Goal: Task Accomplishment & Management: Use online tool/utility

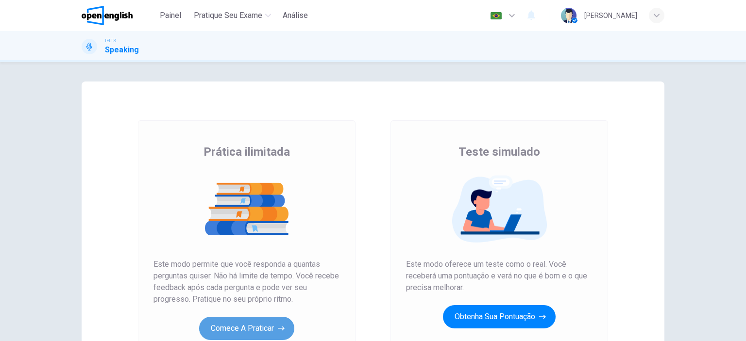
click at [268, 324] on button "Comece a praticar" at bounding box center [246, 328] width 95 height 23
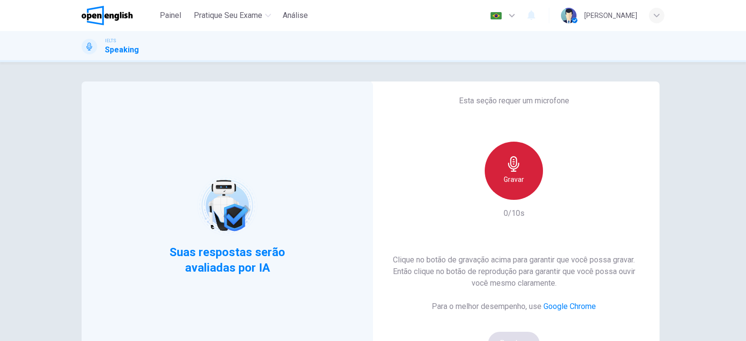
click at [521, 188] on div "Gravar" at bounding box center [514, 171] width 58 height 58
click at [521, 188] on div "Parar" at bounding box center [514, 171] width 58 height 58
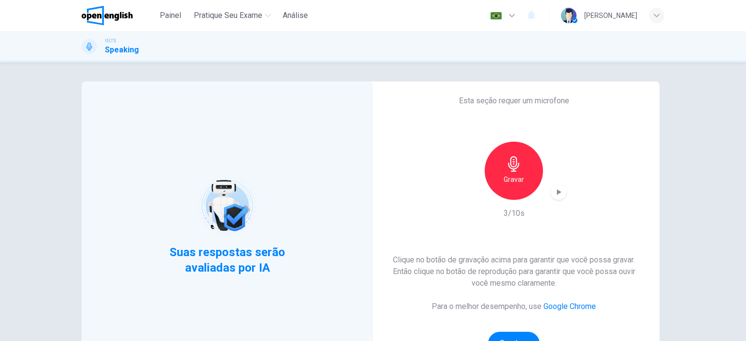
click at [560, 190] on icon "button" at bounding box center [559, 192] width 10 height 10
click at [681, 191] on div "Suas respostas serão avaliadas por IA Esta seção requer um microfone Gravar 3/1…" at bounding box center [373, 201] width 746 height 279
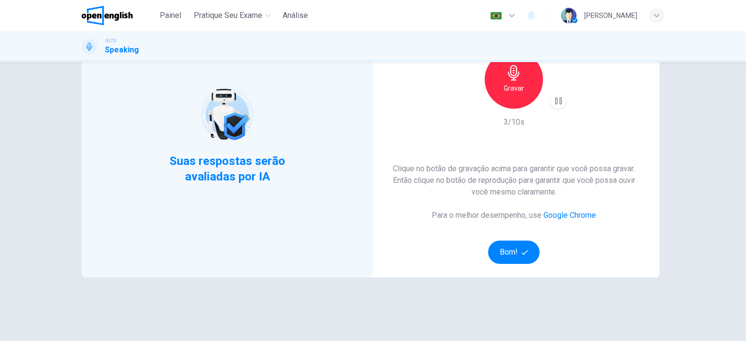
scroll to position [97, 0]
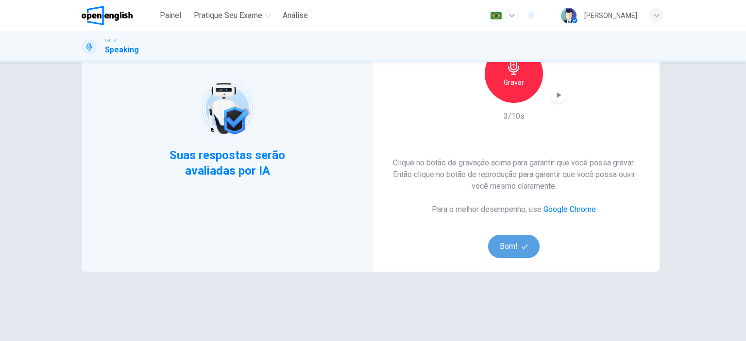
click at [523, 250] on icon "button" at bounding box center [525, 247] width 6 height 6
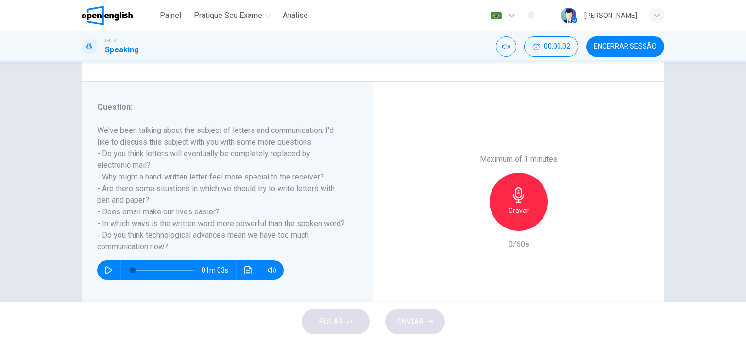
click at [398, 204] on div "Maximum of 1 minutes Gravar 0/60s" at bounding box center [518, 202] width 291 height 240
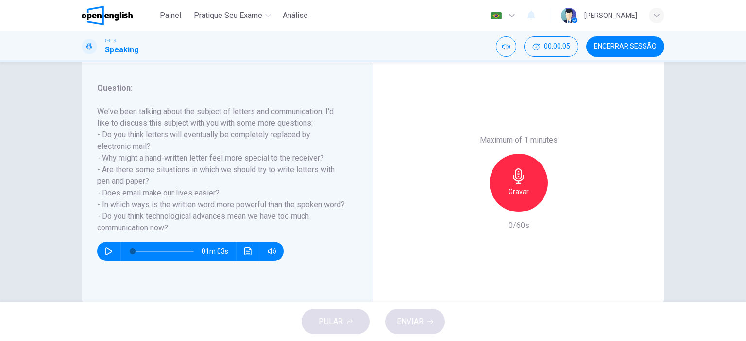
scroll to position [117, 0]
click at [108, 255] on icon "button" at bounding box center [109, 251] width 8 height 8
type input "*"
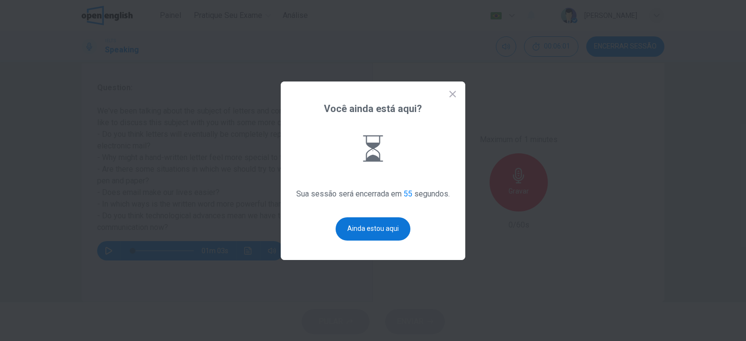
click at [358, 229] on button "Ainda estou aqui" at bounding box center [373, 229] width 75 height 23
click at [389, 231] on button "Ainda estou aqui" at bounding box center [373, 229] width 75 height 23
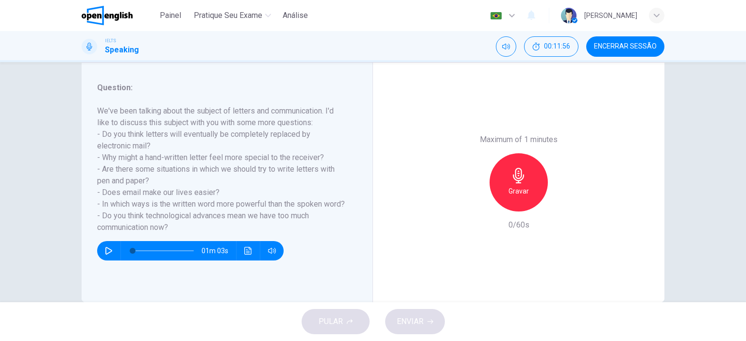
click at [490, 178] on div "Gravar" at bounding box center [519, 182] width 58 height 58
click at [490, 178] on div "Parar" at bounding box center [519, 182] width 58 height 58
click at [472, 205] on icon "button" at bounding box center [474, 204] width 9 height 9
click at [522, 180] on icon "button" at bounding box center [519, 176] width 16 height 16
click at [470, 202] on icon "button" at bounding box center [474, 204] width 9 height 9
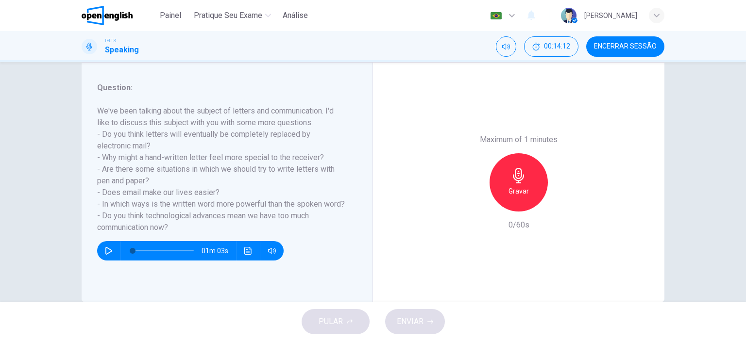
click at [515, 190] on h6 "Gravar" at bounding box center [519, 192] width 20 height 12
click at [537, 180] on div "Parar" at bounding box center [519, 182] width 58 height 58
click at [562, 206] on icon "button" at bounding box center [564, 204] width 10 height 10
click at [466, 204] on div "button" at bounding box center [474, 204] width 16 height 16
click at [509, 196] on h6 "Gravar" at bounding box center [519, 192] width 20 height 12
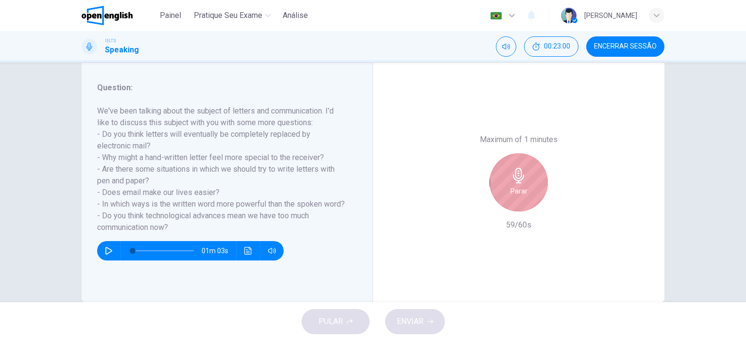
click at [506, 196] on div "Parar" at bounding box center [519, 182] width 58 height 58
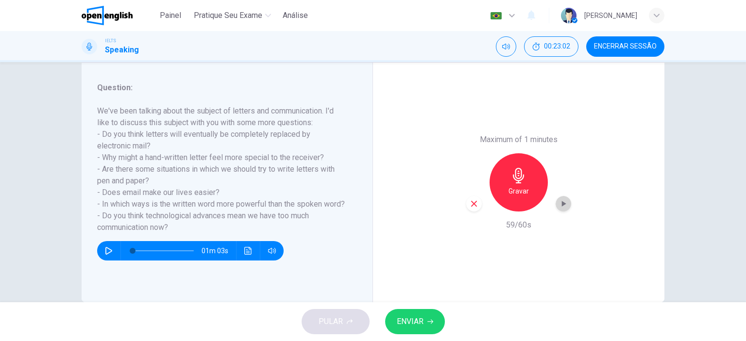
click at [562, 204] on icon "button" at bounding box center [564, 204] width 4 height 6
click at [411, 319] on span "ENVIAR" at bounding box center [410, 322] width 27 height 14
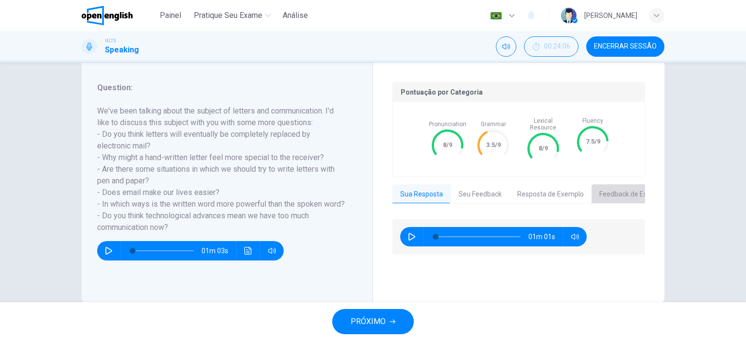
click at [639, 188] on button "Feedback de Exemplo" at bounding box center [633, 195] width 83 height 20
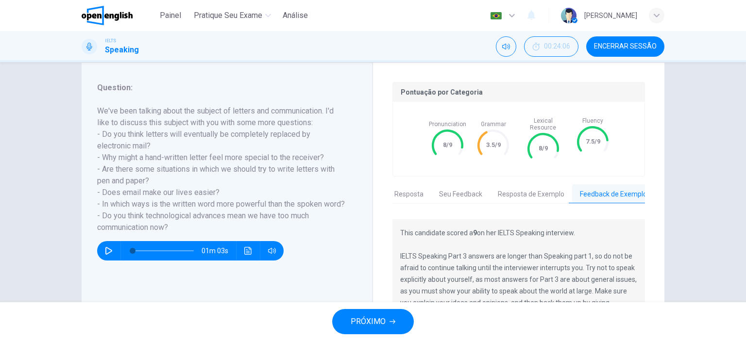
scroll to position [0, 25]
click at [686, 262] on div "Question 1 Question Type : Part 3 - Two-way Discussion Directions : In Part 3 t…" at bounding box center [373, 182] width 746 height 240
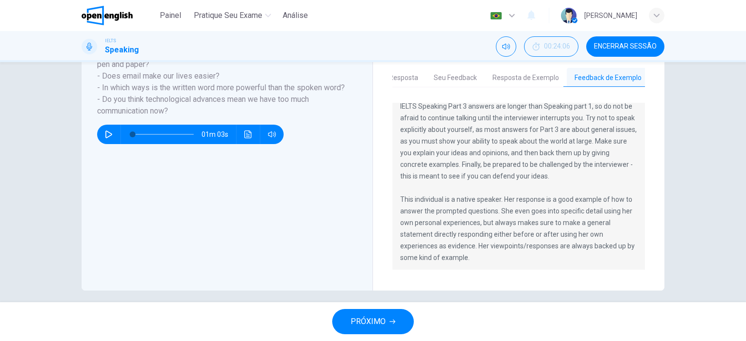
scroll to position [35, 0]
click at [654, 47] on span "Encerrar Sessão" at bounding box center [625, 47] width 63 height 8
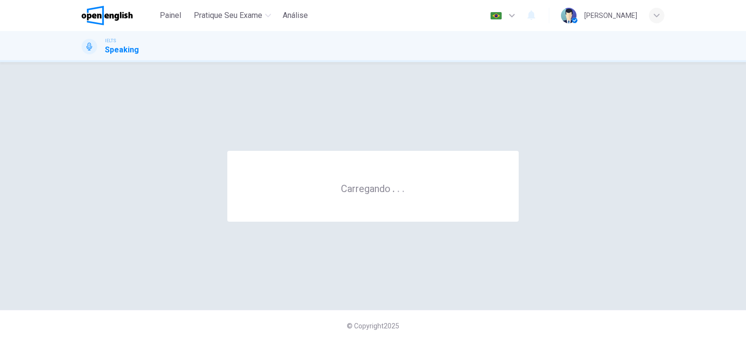
scroll to position [0, 0]
